Goal: Information Seeking & Learning: Learn about a topic

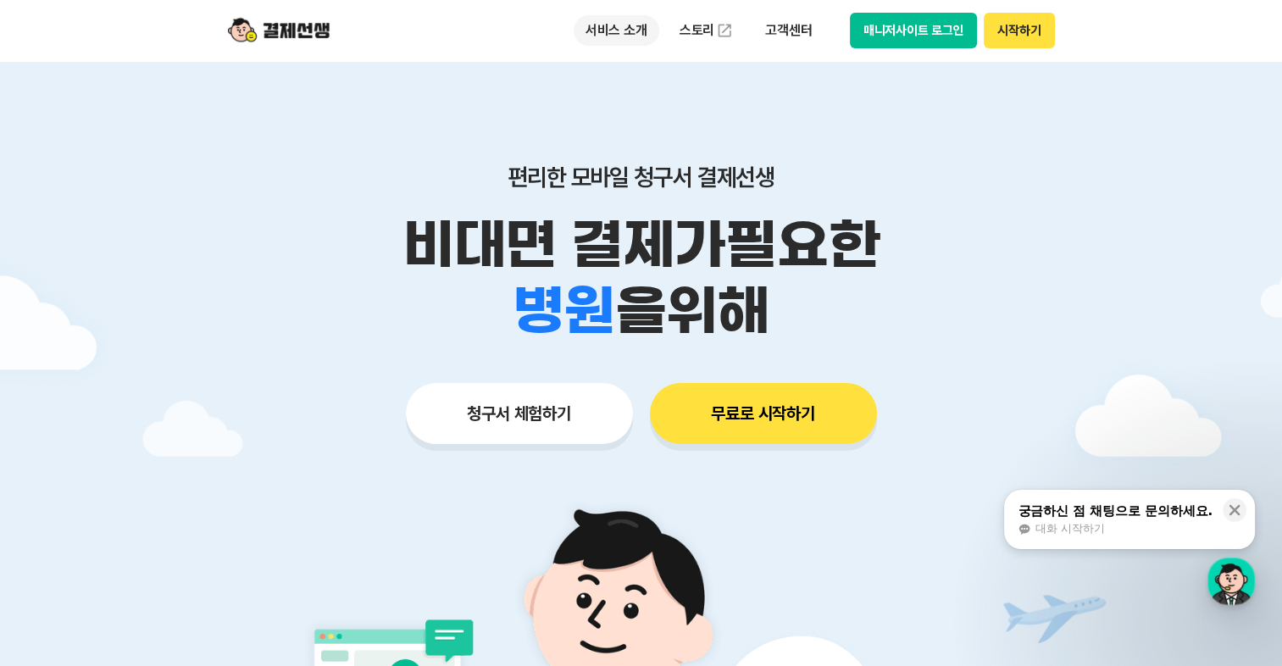
click at [632, 26] on p "서비스 소개" at bounding box center [616, 30] width 86 height 30
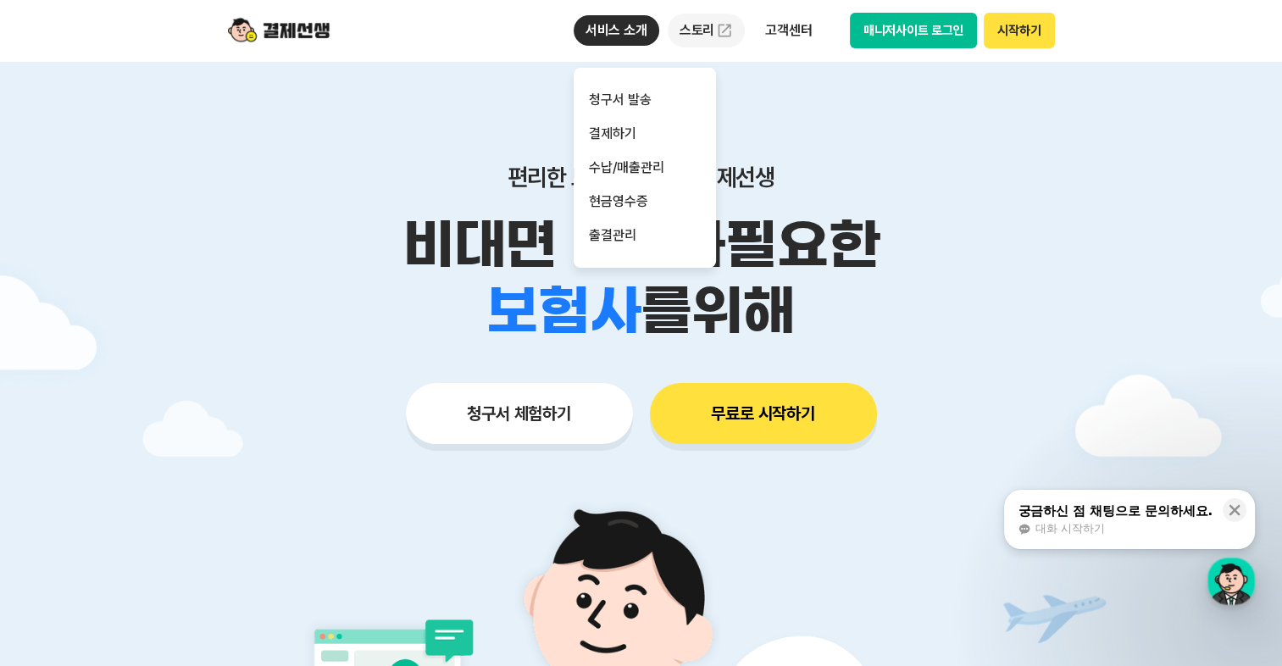
click at [728, 26] on img at bounding box center [724, 30] width 17 height 17
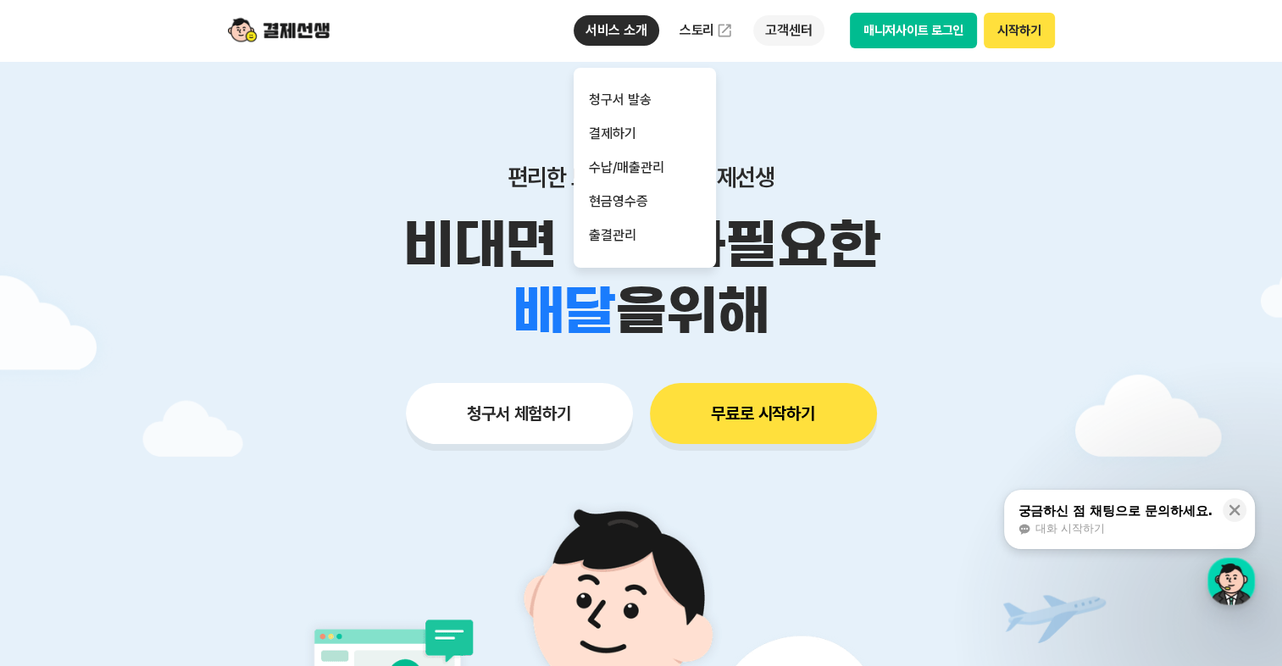
click at [787, 29] on p "고객센터" at bounding box center [788, 30] width 70 height 30
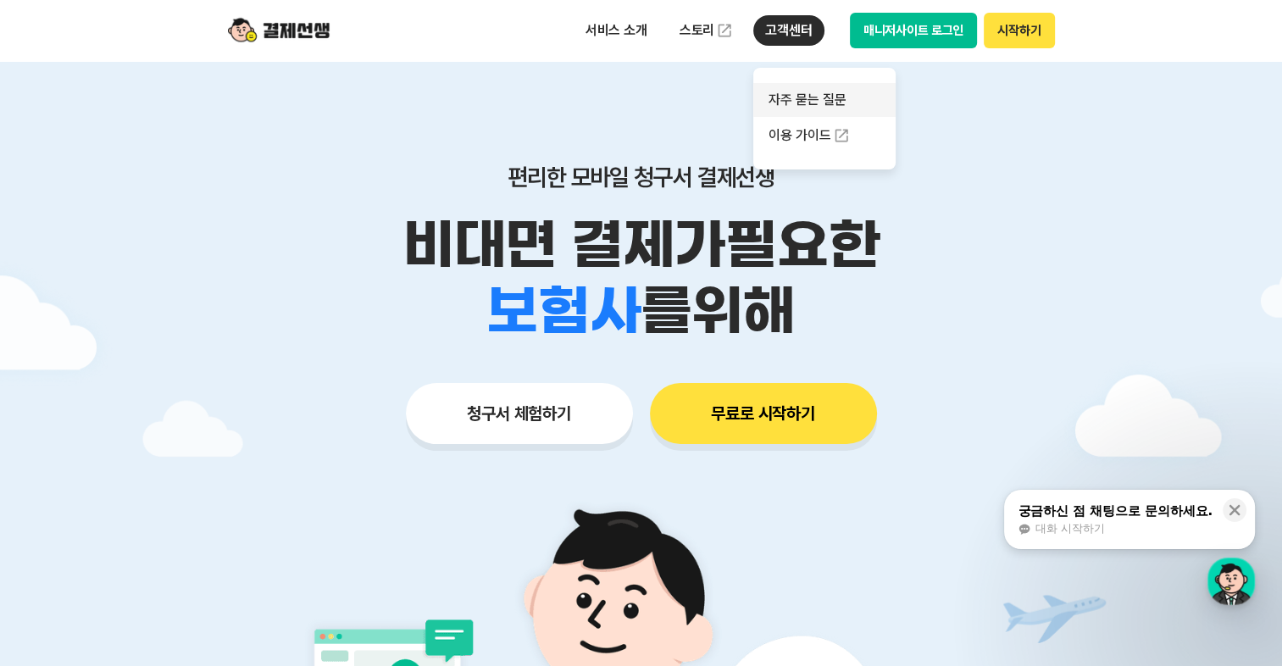
click at [815, 100] on link "자주 묻는 질문" at bounding box center [824, 100] width 142 height 34
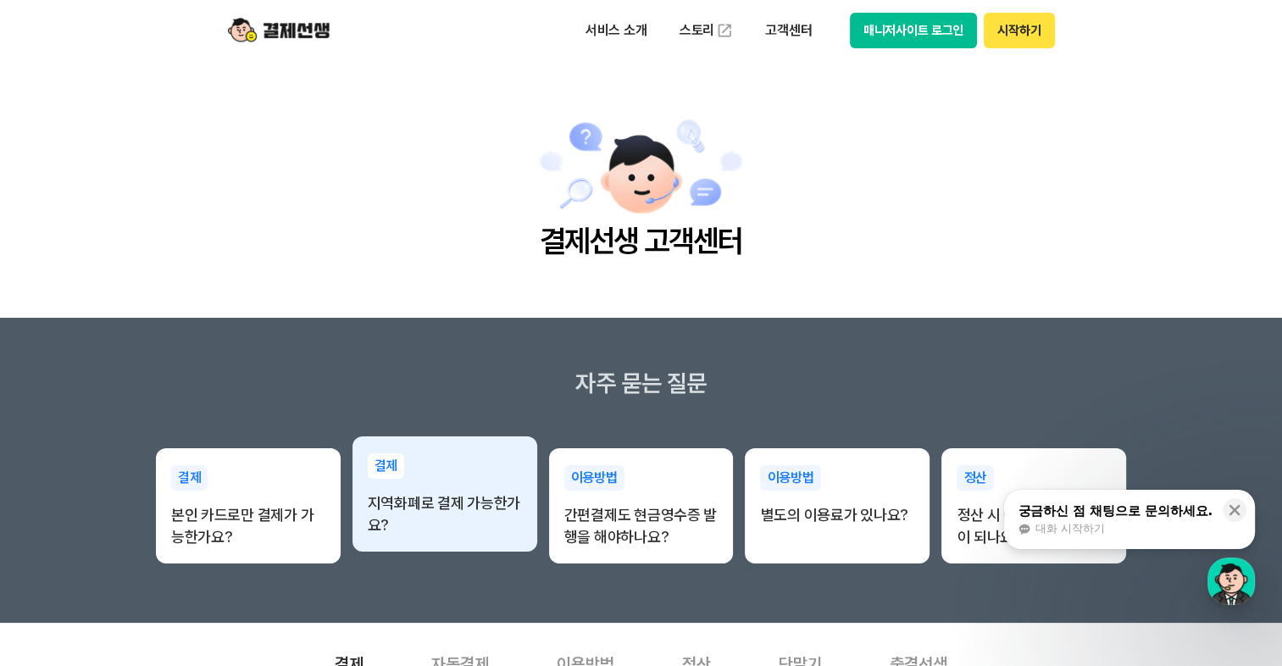
click at [451, 497] on p "지역화폐로 결제 가능한가요?" at bounding box center [445, 514] width 154 height 44
click at [385, 465] on p "결제" at bounding box center [386, 465] width 37 height 25
drag, startPoint x: 470, startPoint y: 551, endPoint x: 468, endPoint y: 542, distance: 8.6
click at [468, 548] on div "결제 지역화폐로 결제 가능한가요?" at bounding box center [444, 494] width 185 height 117
click at [468, 542] on div "결제 지역화폐로 결제 가능한가요?" at bounding box center [444, 494] width 185 height 117
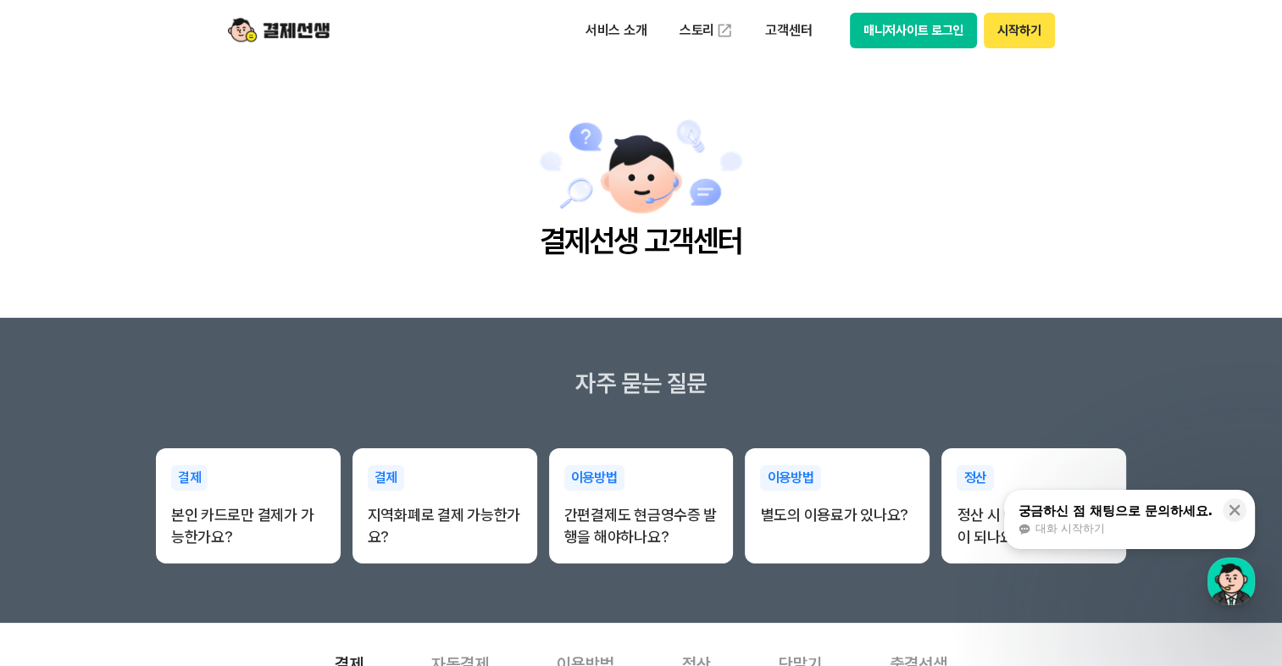
click at [1132, 508] on div "궁금하신 점 채팅으로 문의하세요." at bounding box center [1114, 510] width 195 height 17
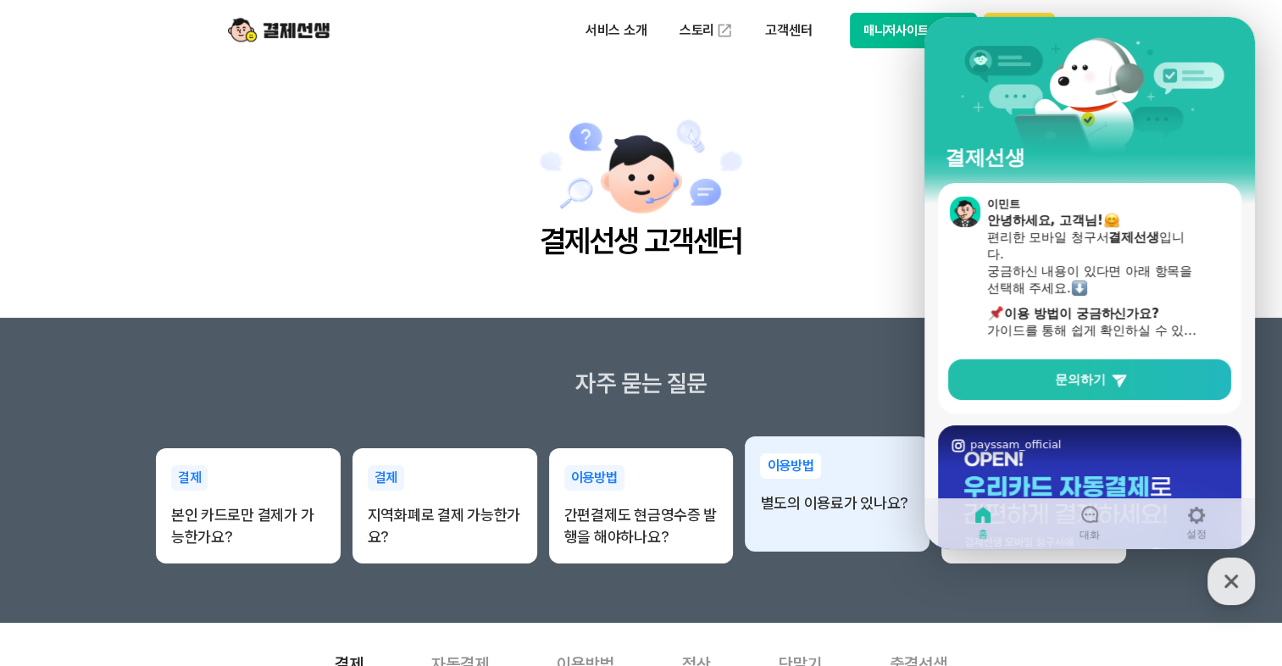
click at [844, 508] on p "별도의 이용료가 있나요?" at bounding box center [837, 503] width 154 height 22
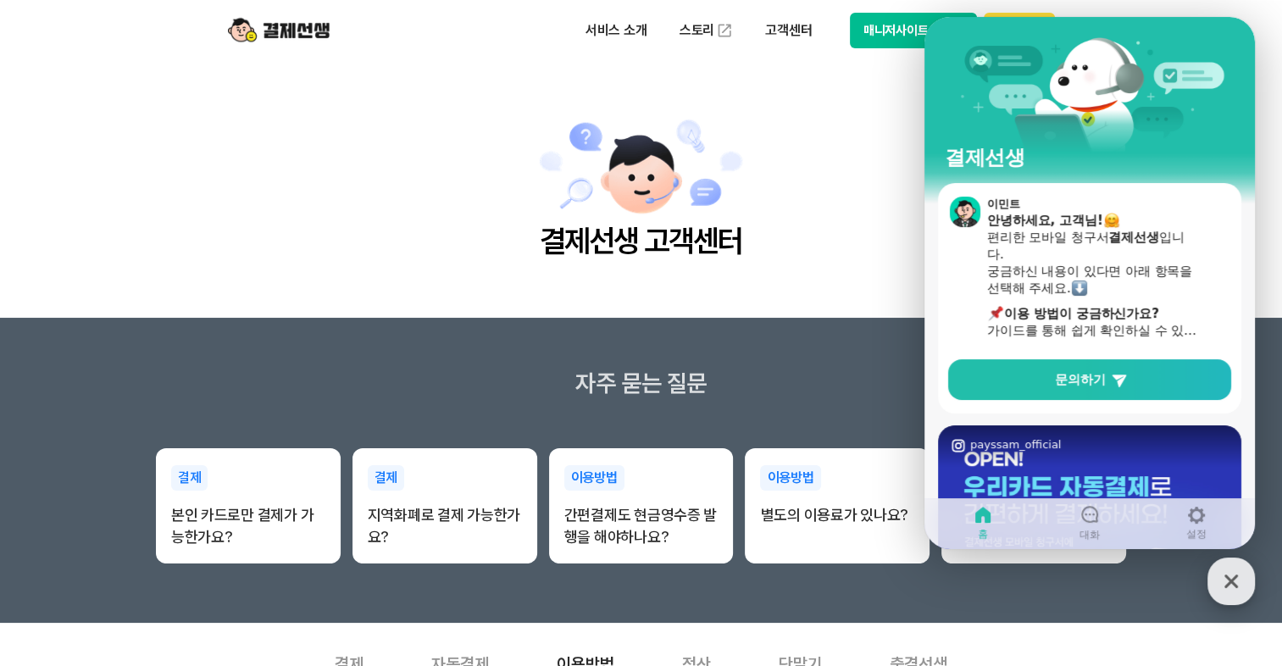
click at [1237, 574] on icon "button" at bounding box center [1230, 581] width 30 height 30
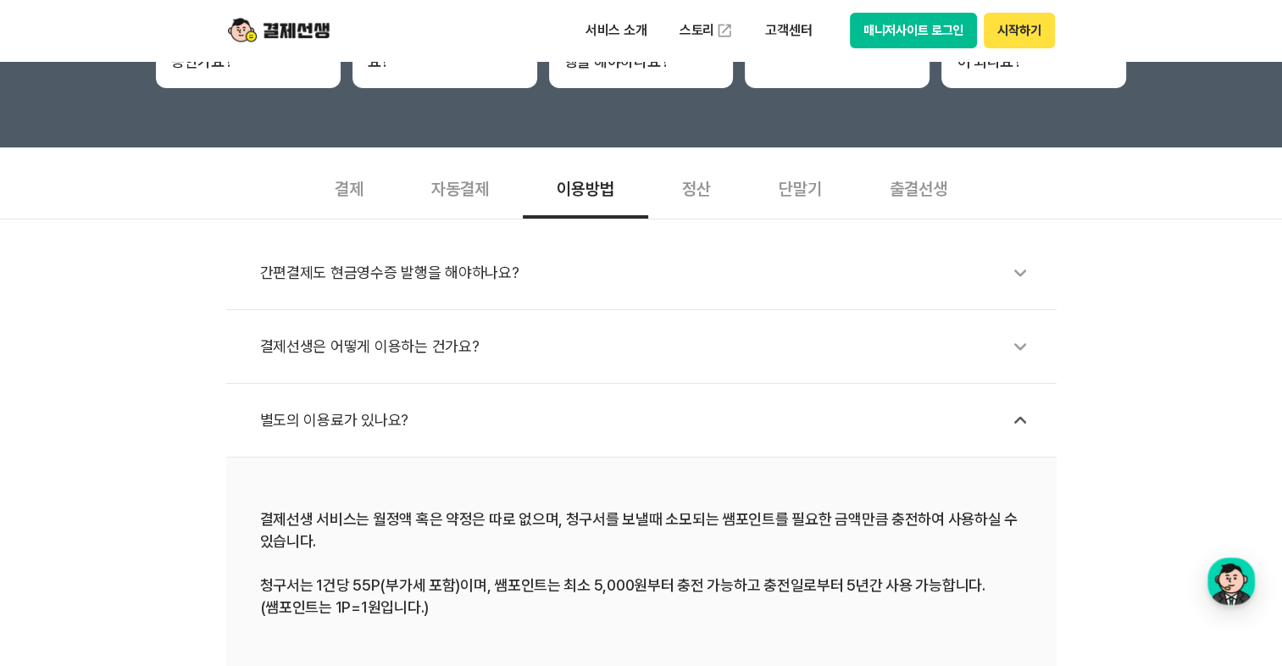
scroll to position [508, 0]
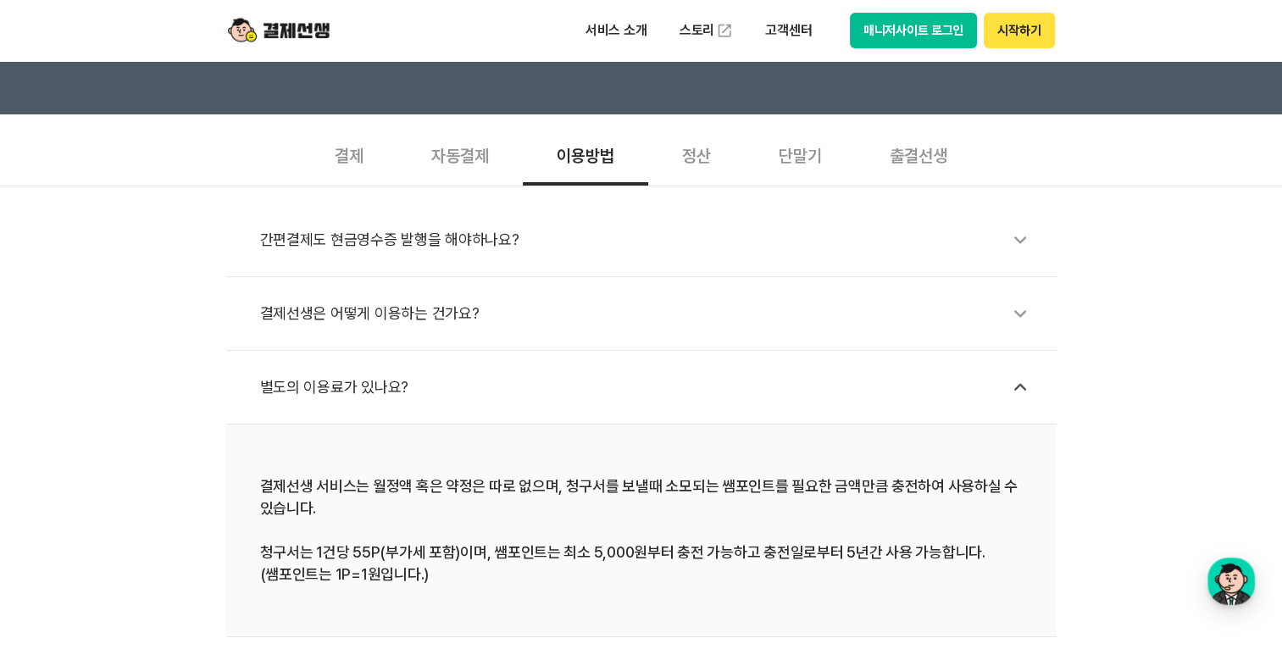
click at [1020, 317] on icon at bounding box center [1019, 313] width 39 height 39
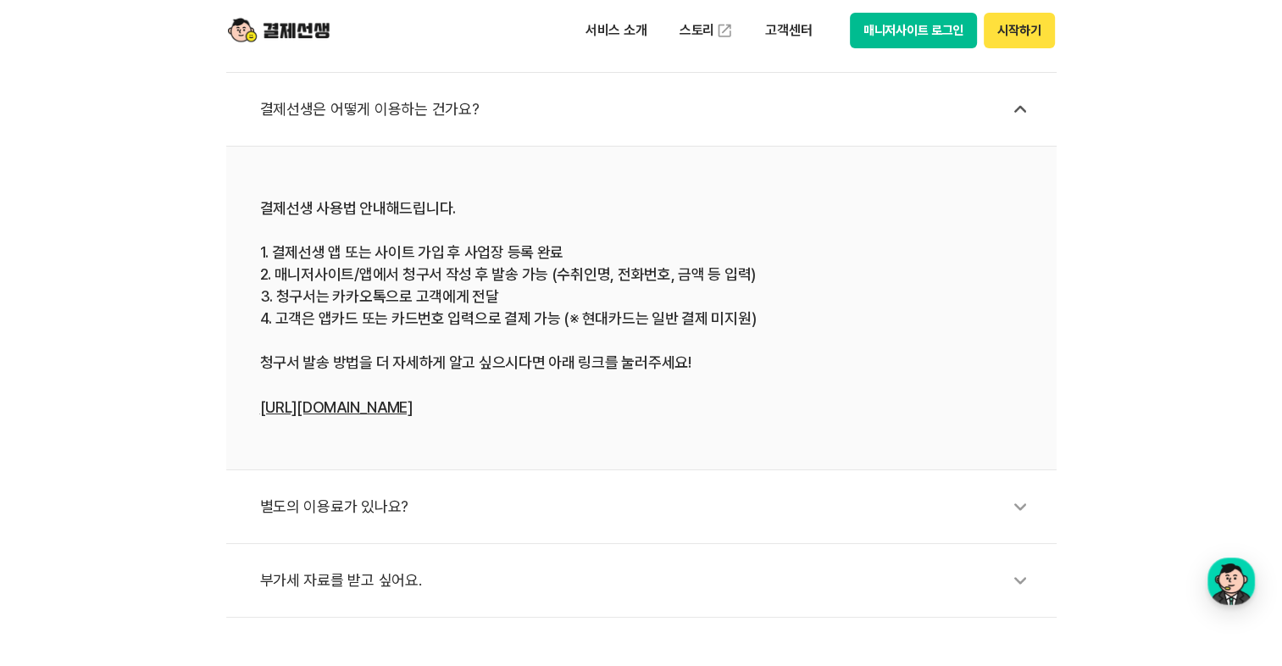
scroll to position [762, 0]
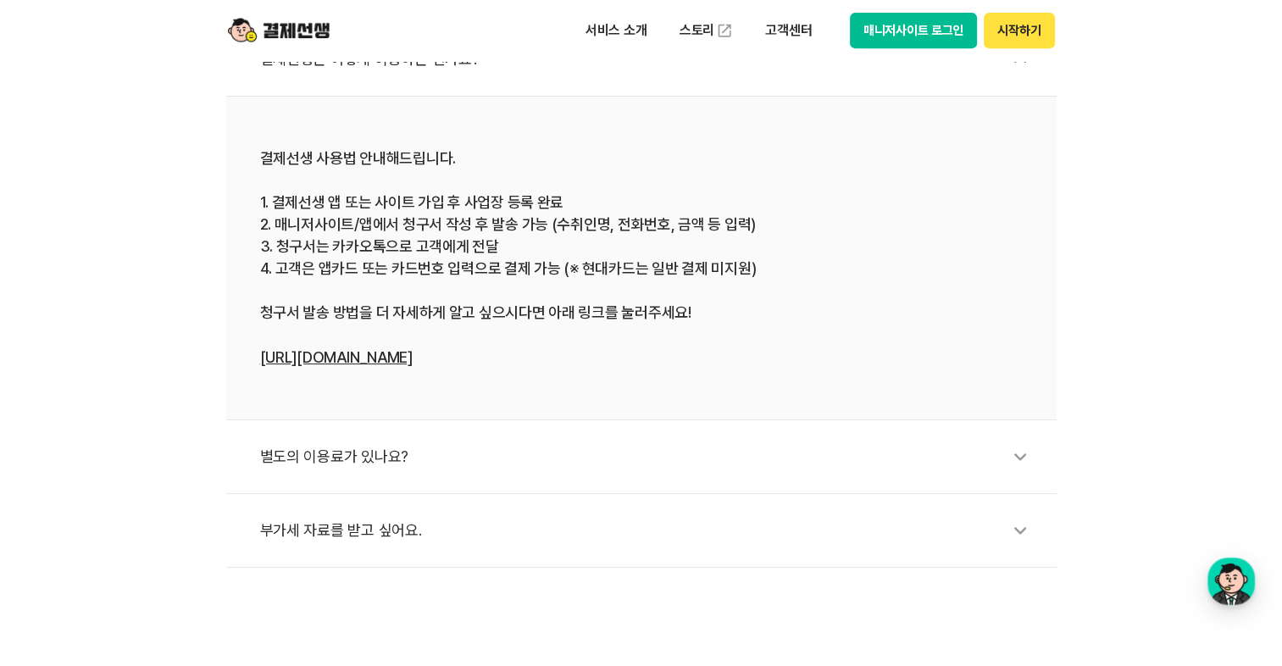
click at [1022, 452] on icon at bounding box center [1019, 456] width 39 height 39
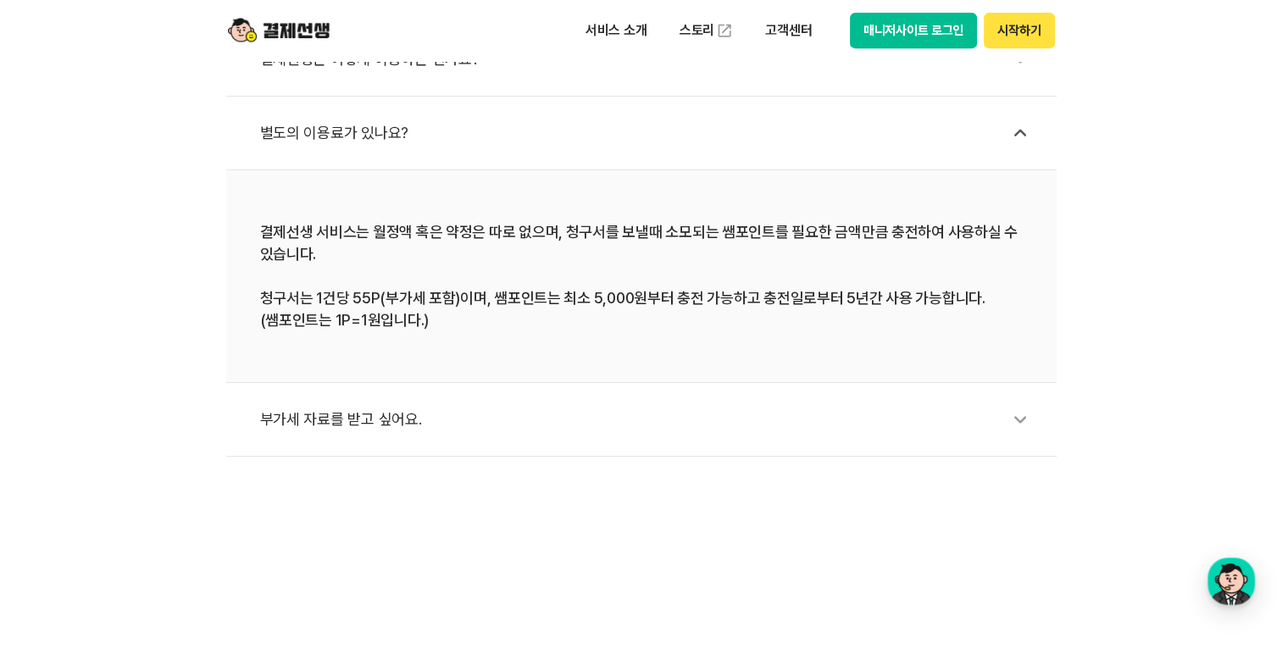
click at [1016, 426] on icon at bounding box center [1019, 419] width 39 height 39
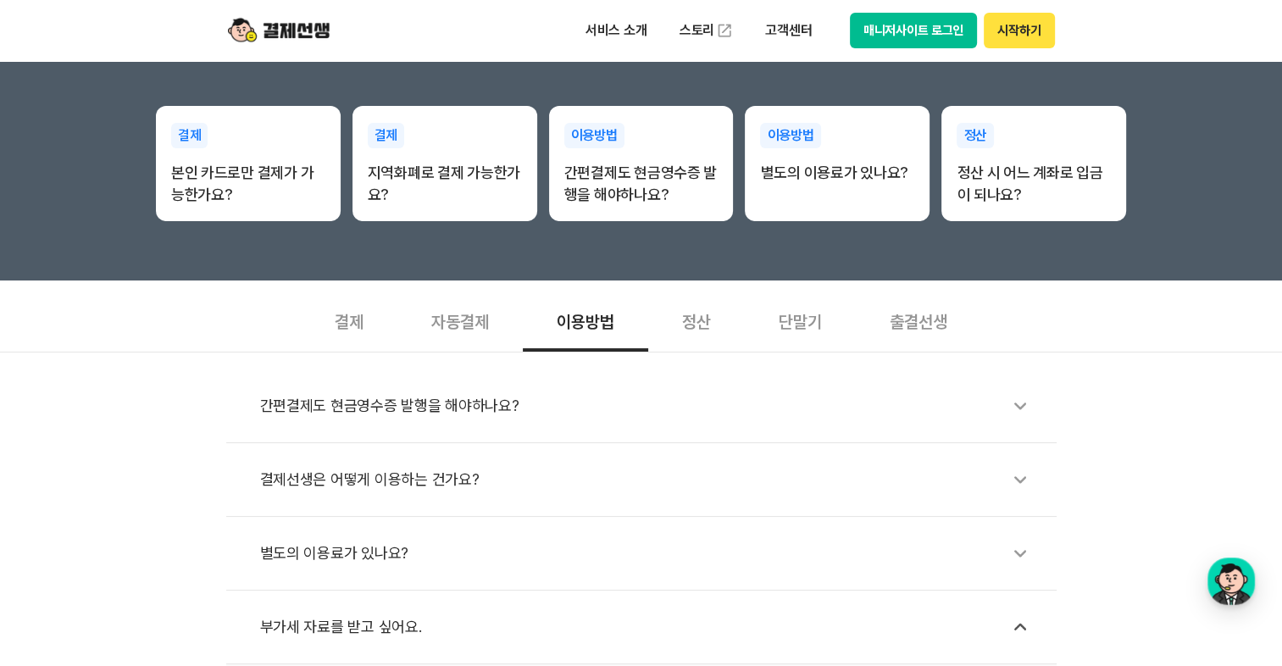
scroll to position [339, 0]
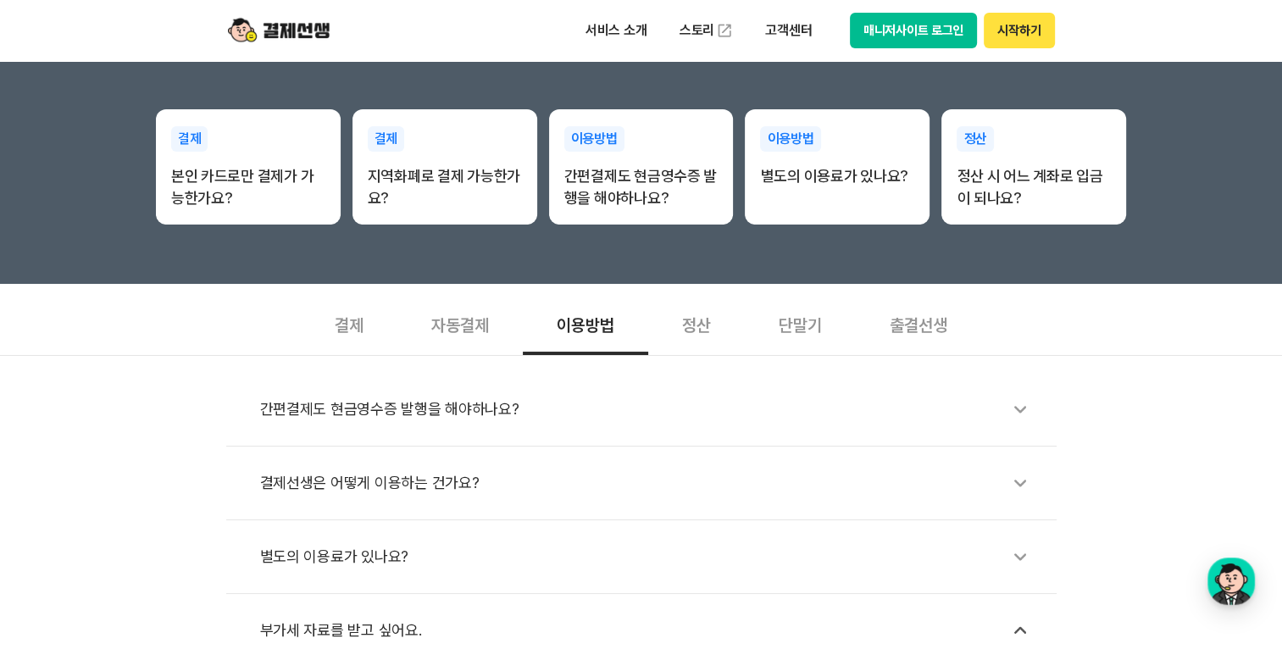
click at [1013, 408] on icon at bounding box center [1019, 409] width 39 height 39
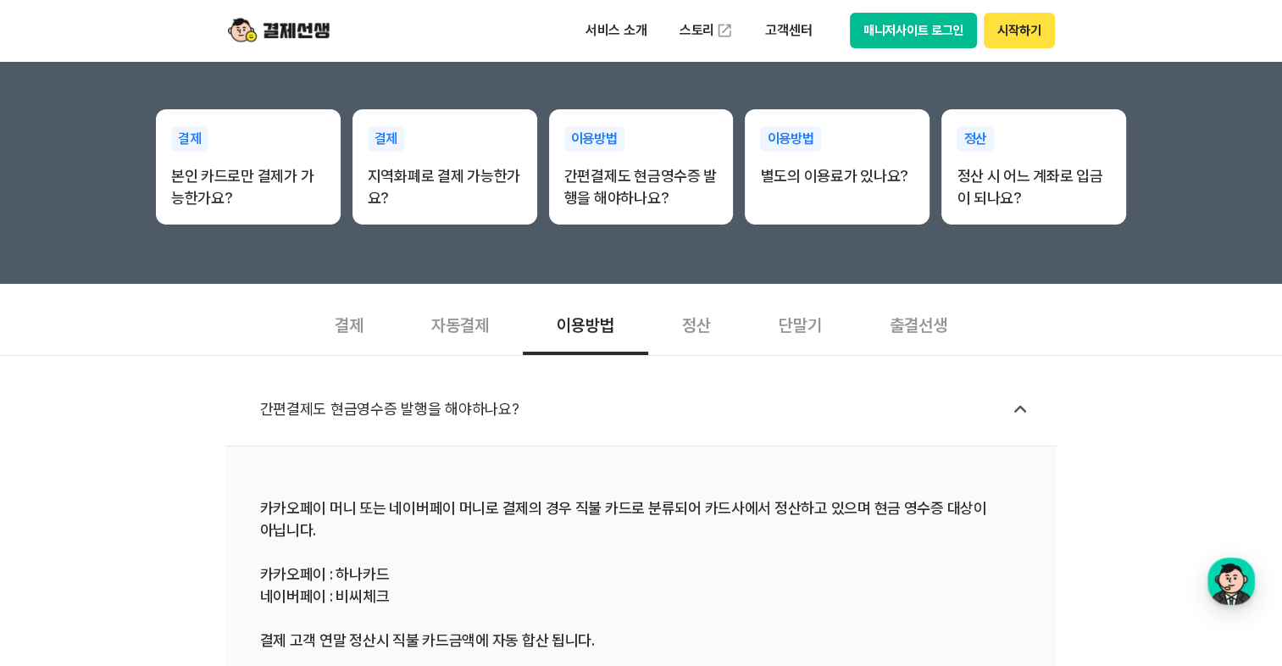
click at [352, 315] on div "결제" at bounding box center [349, 323] width 97 height 63
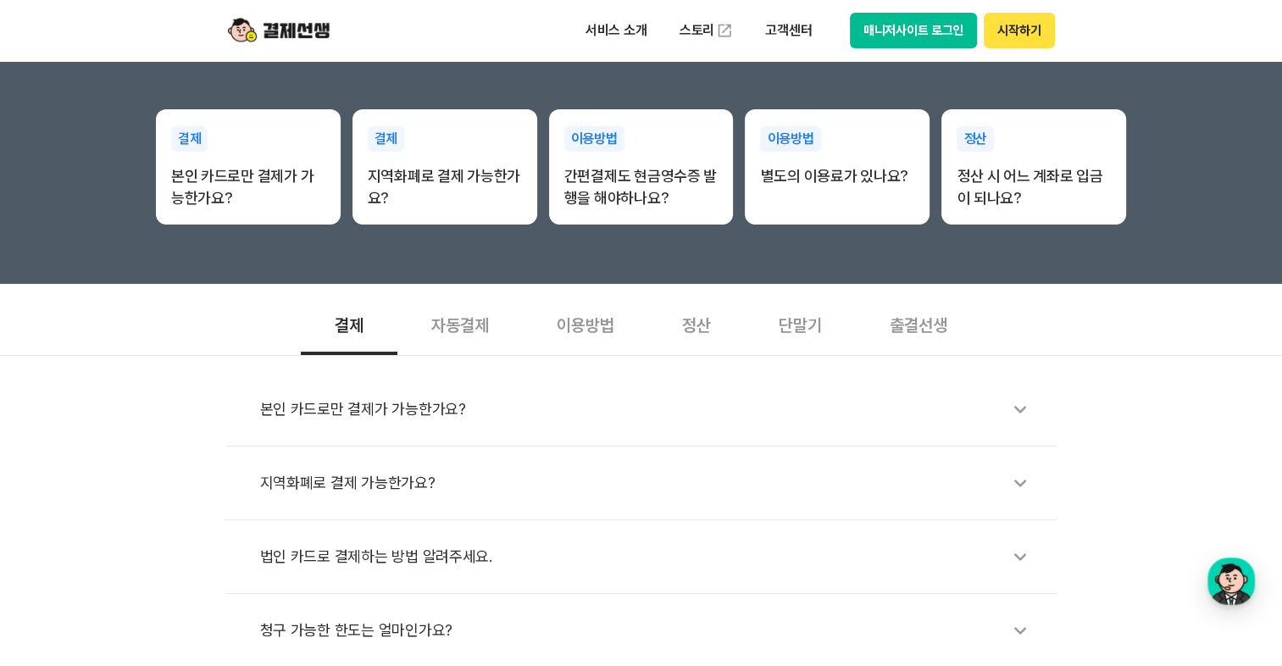
click at [900, 322] on div "출결선생" at bounding box center [917, 323] width 125 height 63
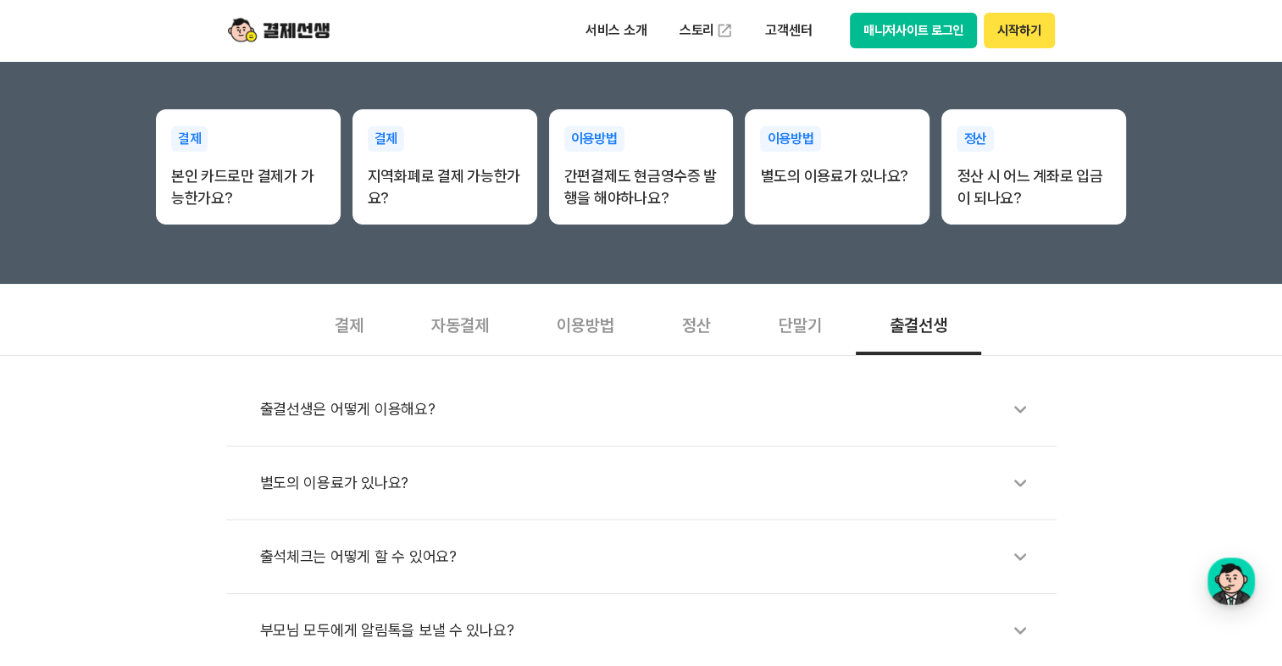
click at [1016, 412] on icon at bounding box center [1019, 409] width 39 height 39
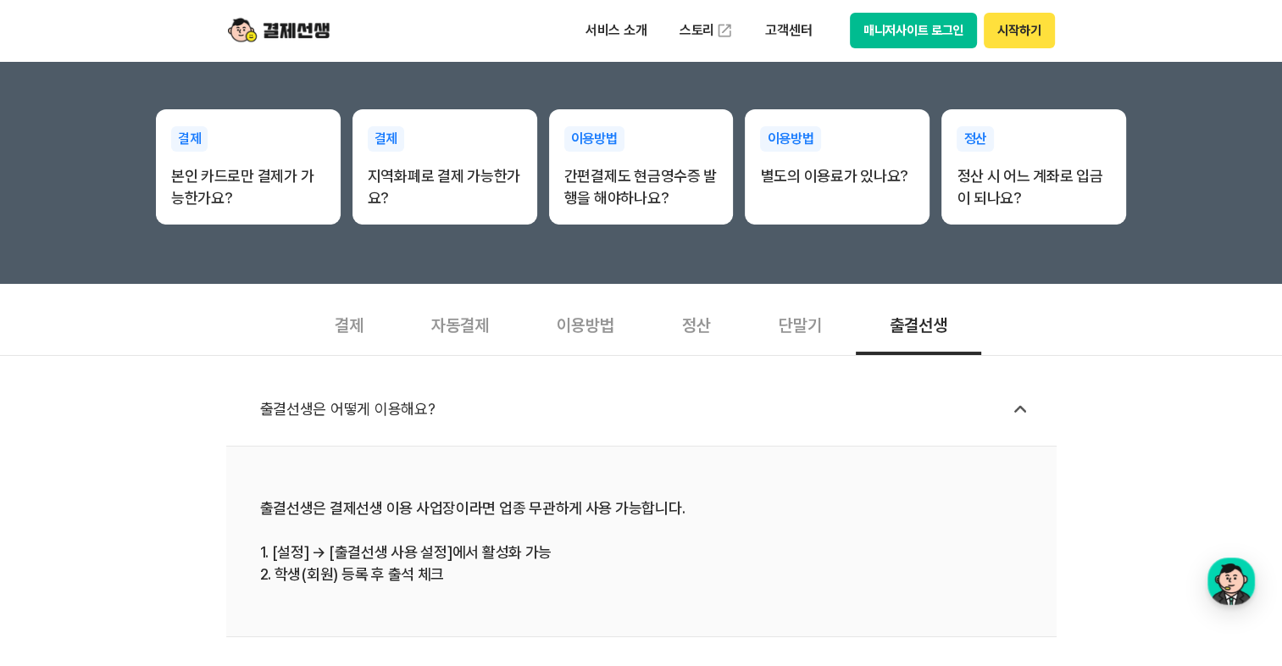
click at [811, 317] on div "단말기" at bounding box center [800, 323] width 111 height 63
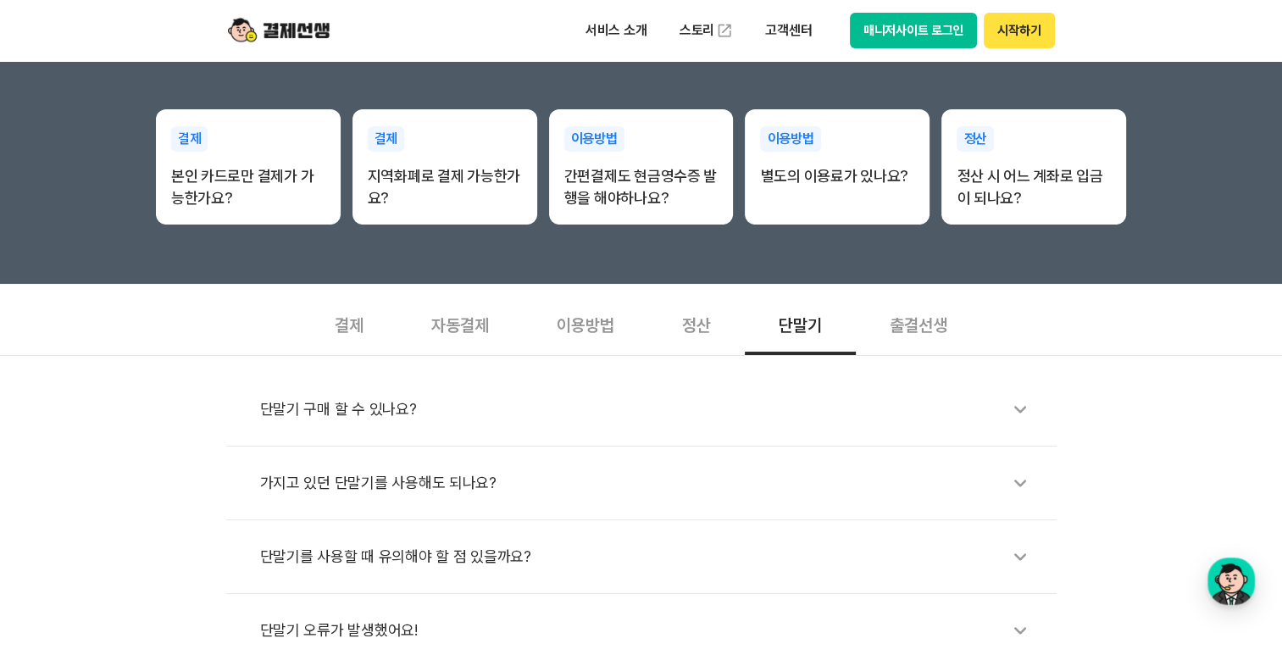
click at [1015, 409] on icon at bounding box center [1019, 409] width 39 height 39
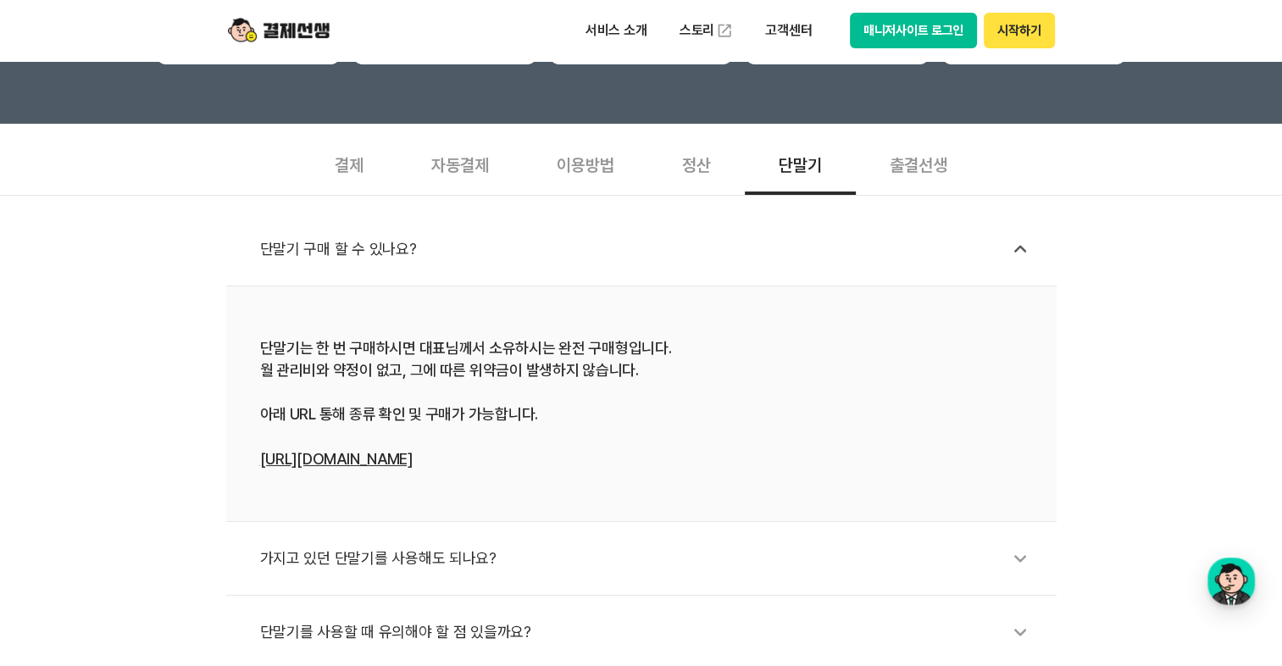
scroll to position [508, 0]
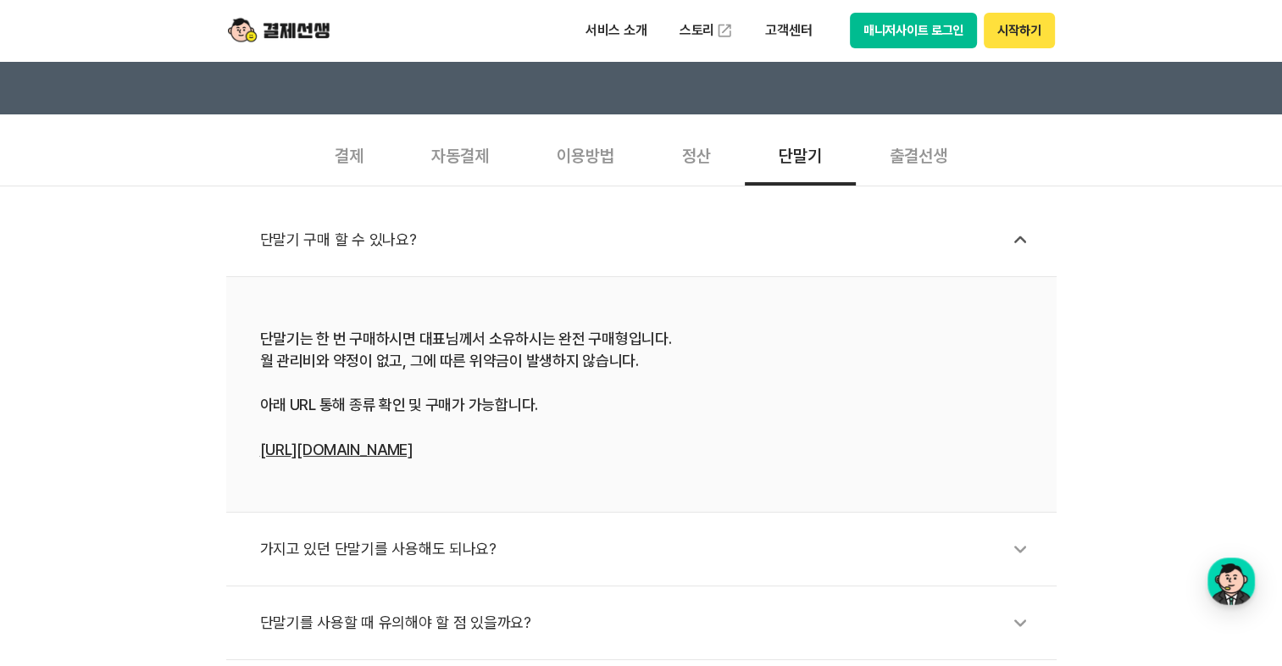
click at [412, 451] on link "[URL][DOMAIN_NAME]" at bounding box center [336, 449] width 152 height 18
click at [817, 455] on div "단말기는 한 번 구매하시면 대표님께서 소유하시는 완전 구매형입니다. 월 관리비와 약정이 없고, 그에 따른 위약금이 발생하지 않습니다. 아래 U…" at bounding box center [641, 394] width 762 height 133
click at [691, 154] on div "정산" at bounding box center [696, 154] width 97 height 63
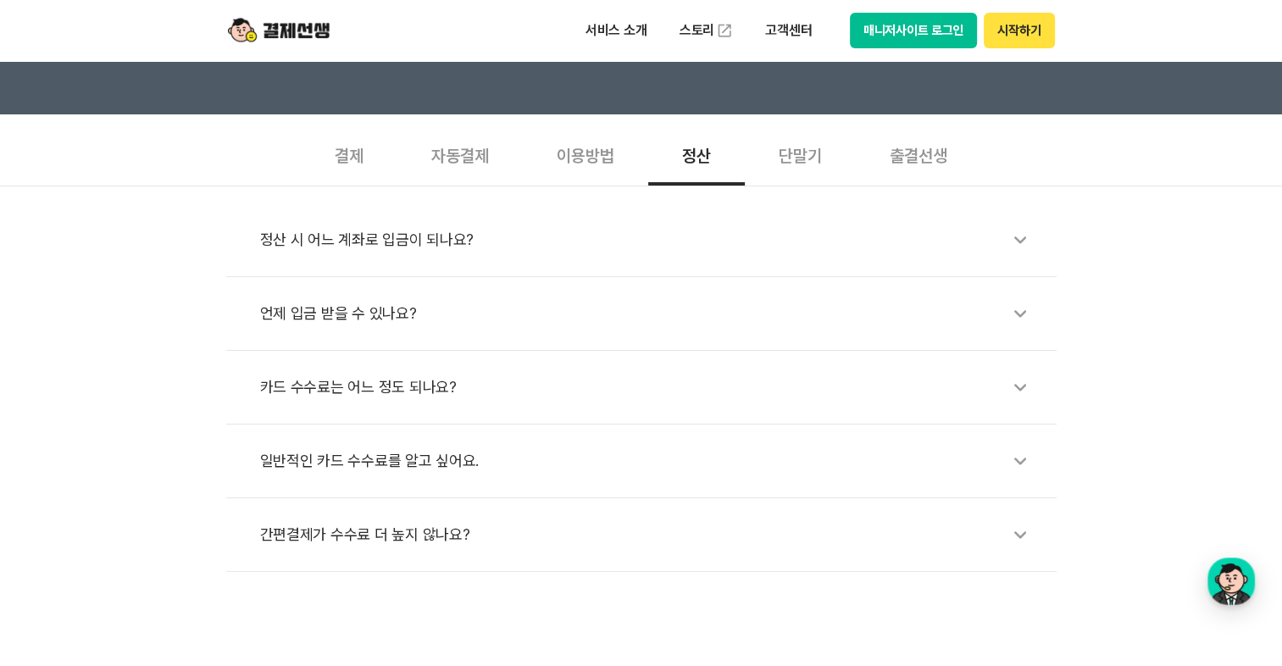
click at [1014, 232] on icon at bounding box center [1019, 239] width 39 height 39
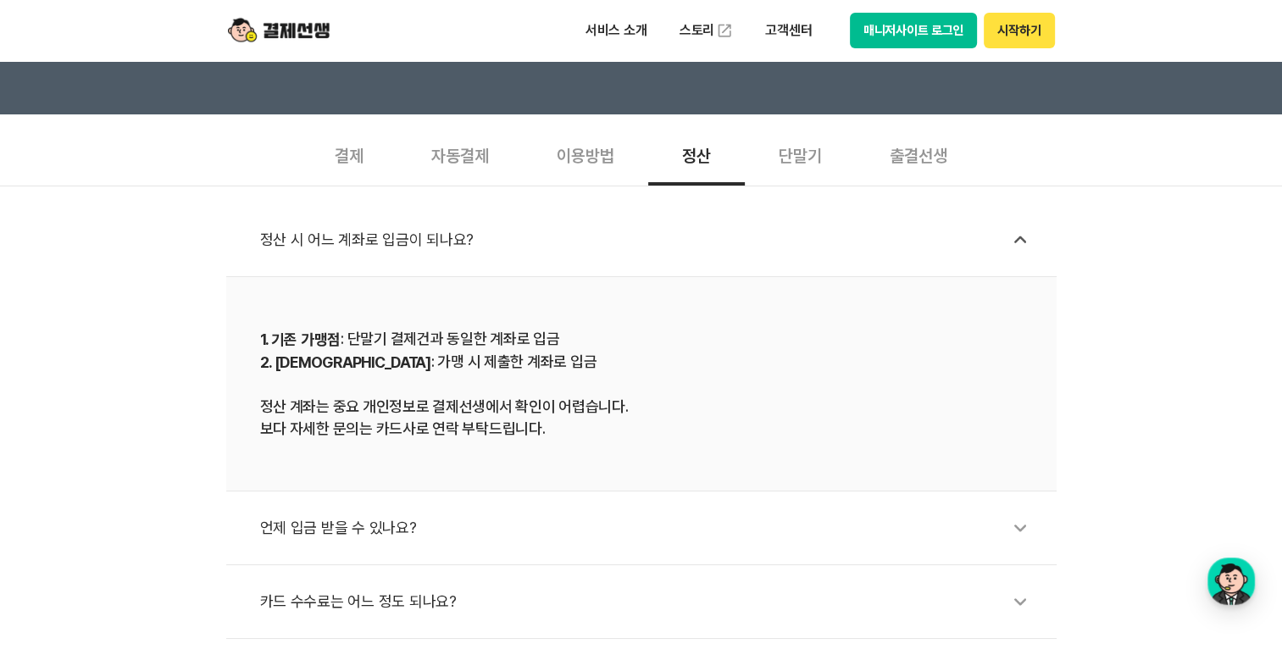
click at [1020, 530] on icon at bounding box center [1019, 527] width 39 height 39
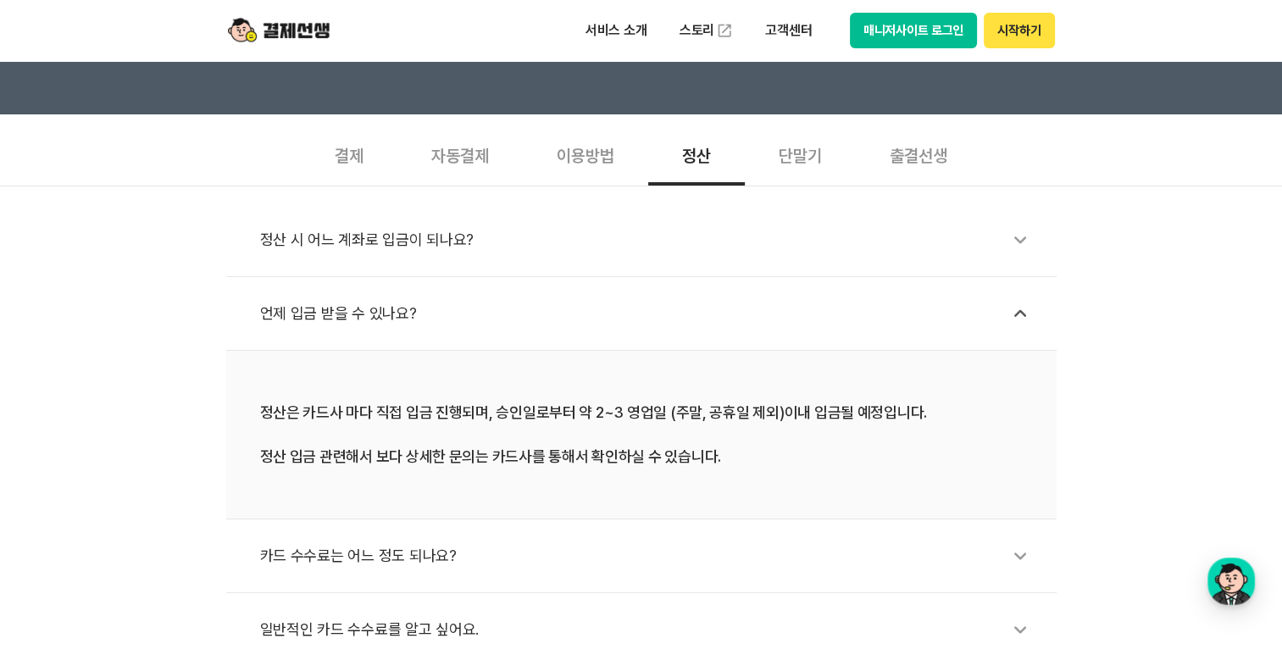
scroll to position [593, 0]
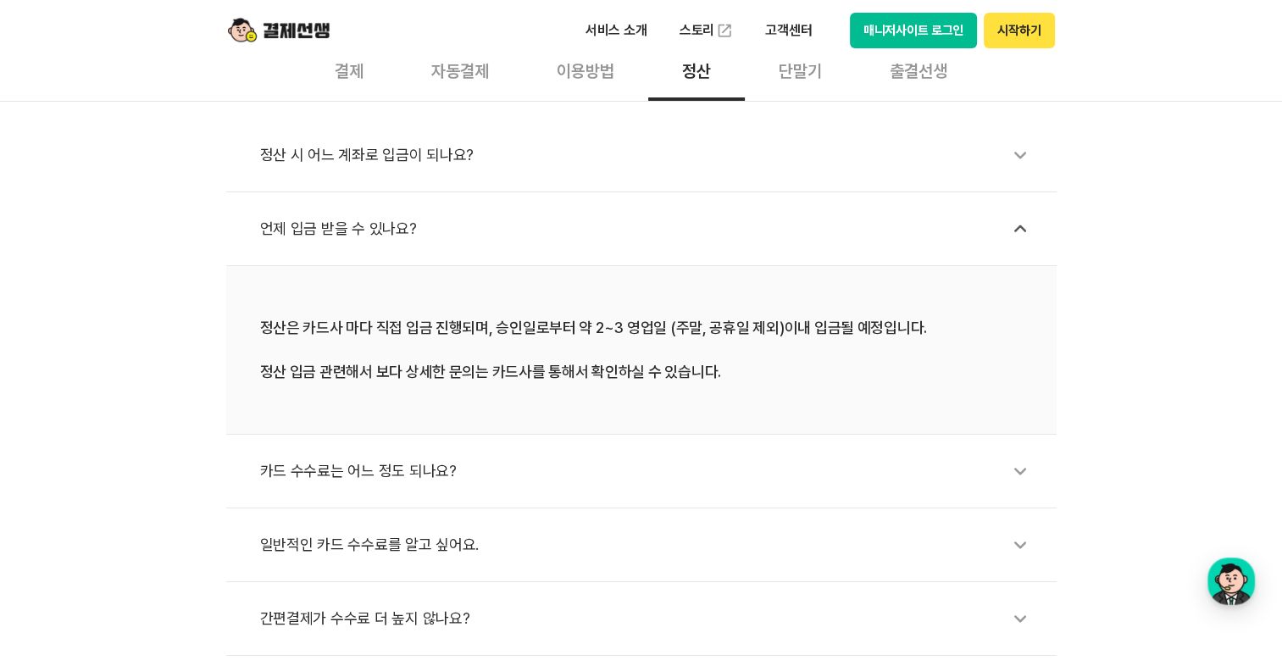
click at [1017, 473] on icon at bounding box center [1019, 470] width 39 height 39
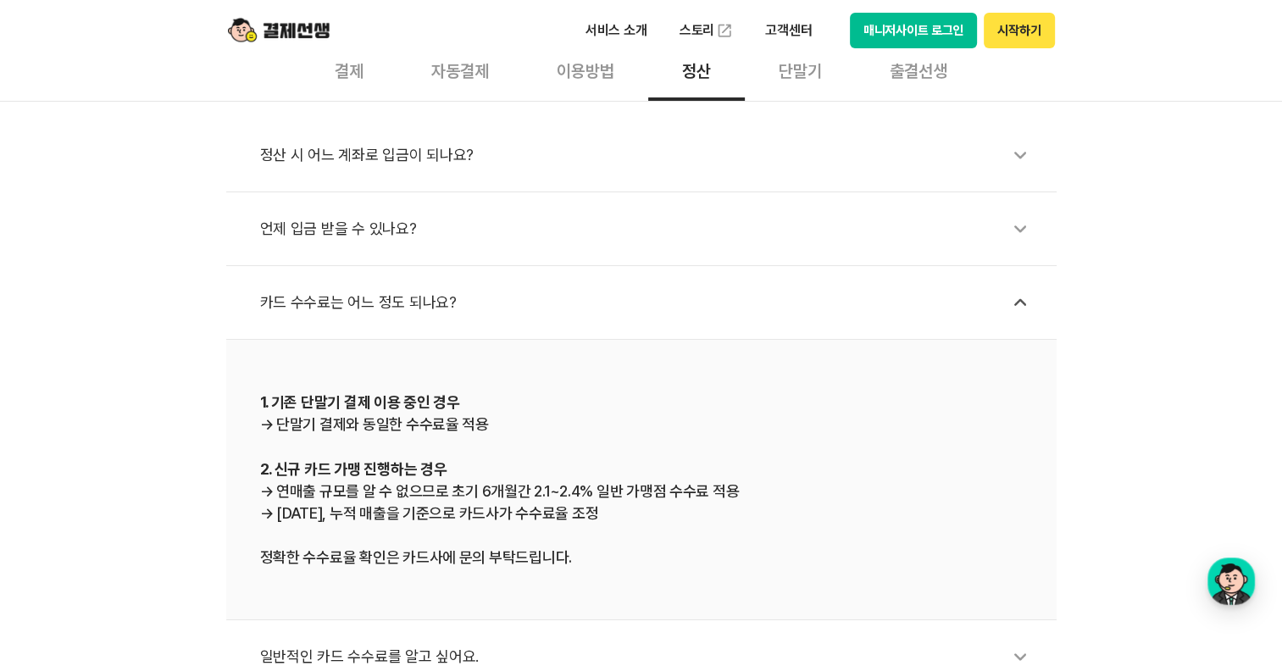
scroll to position [847, 0]
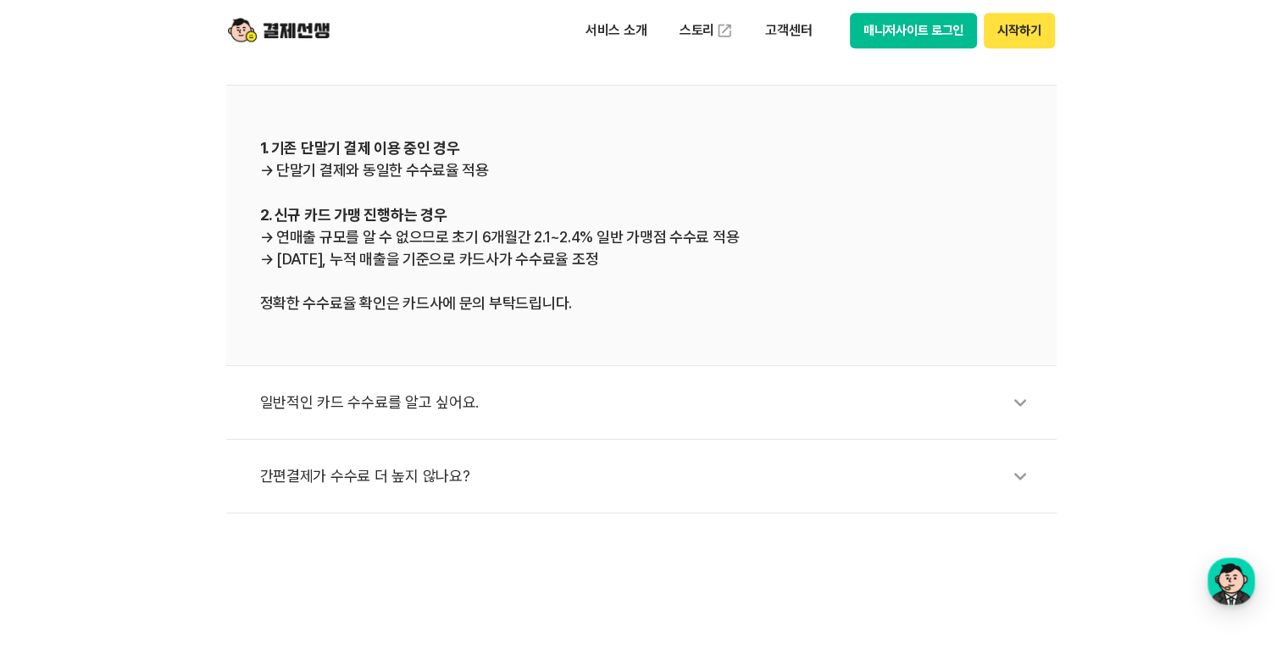
click at [1022, 403] on icon at bounding box center [1019, 402] width 39 height 39
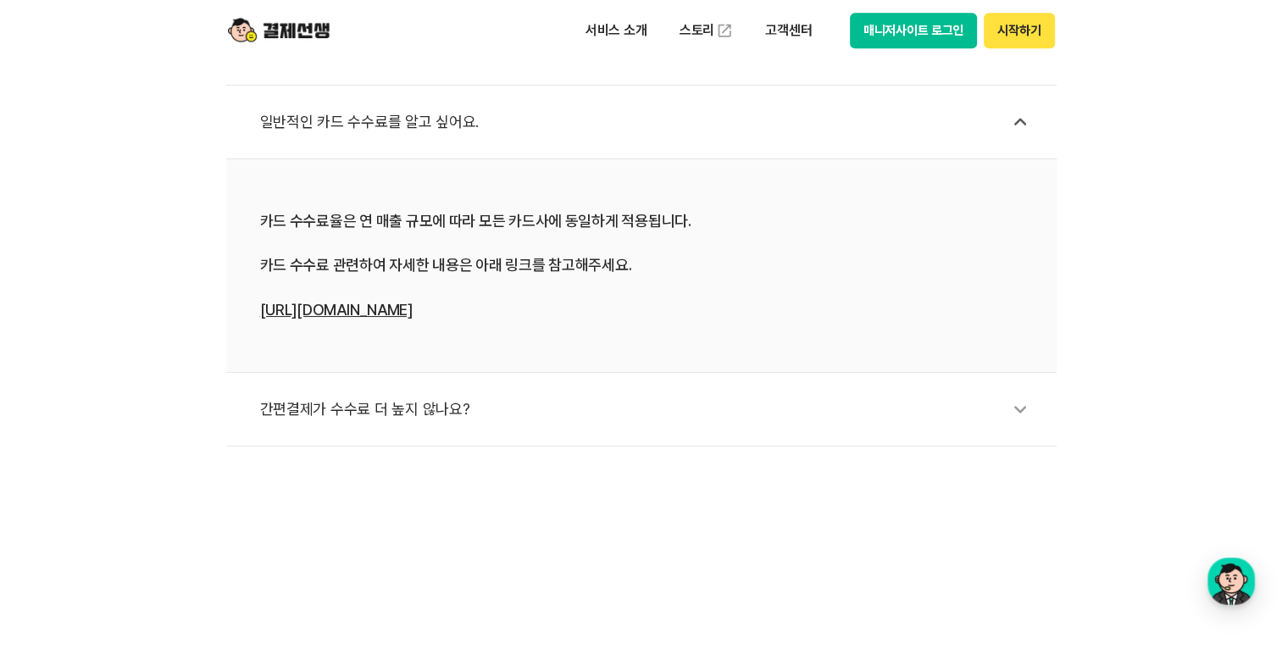
click at [1023, 409] on icon at bounding box center [1019, 409] width 39 height 39
